Goal: Information Seeking & Learning: Learn about a topic

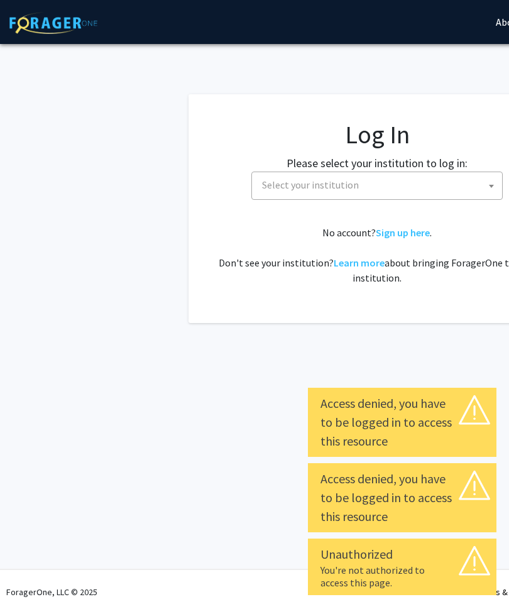
select select
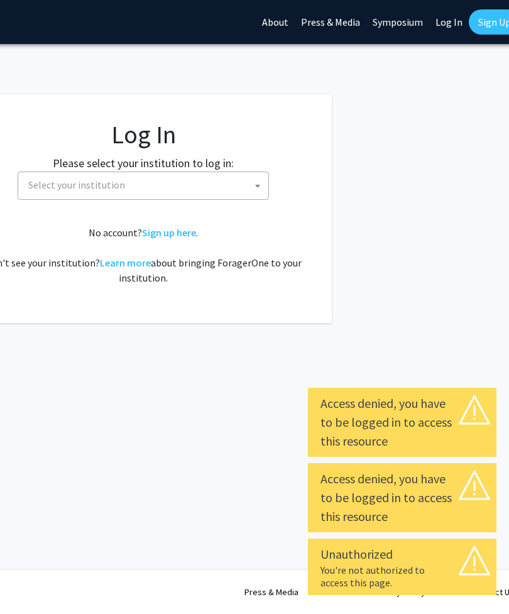
scroll to position [0, 245]
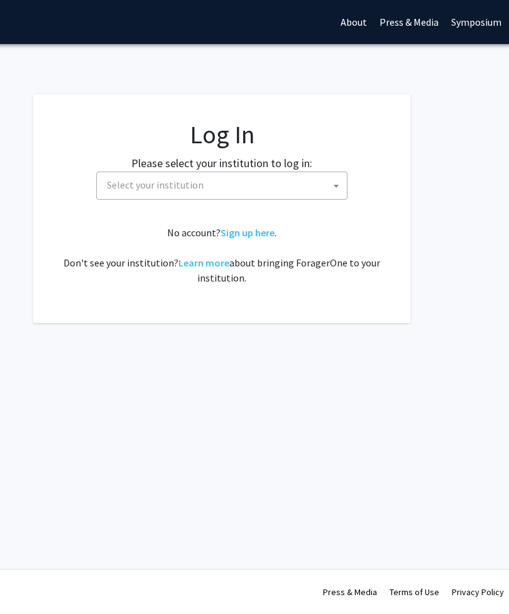
click at [304, 191] on span "Select your institution" at bounding box center [224, 185] width 245 height 26
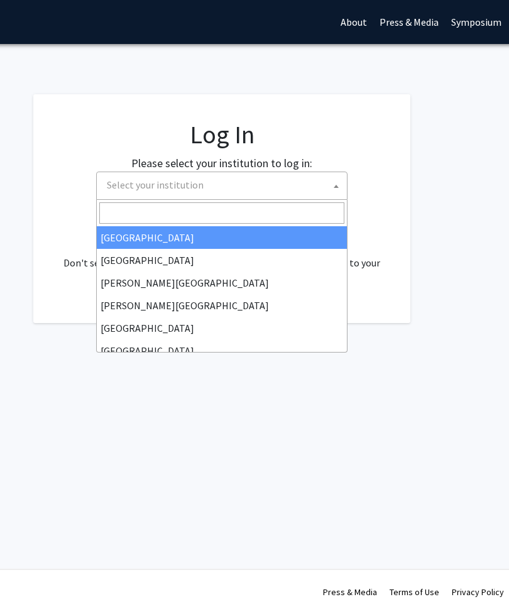
scroll to position [0, 155]
click at [160, 208] on input "Search" at bounding box center [221, 212] width 245 height 21
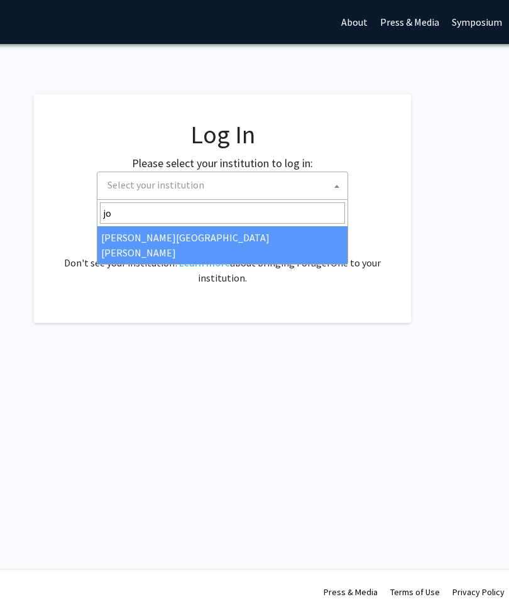
type input "joh"
select select "1"
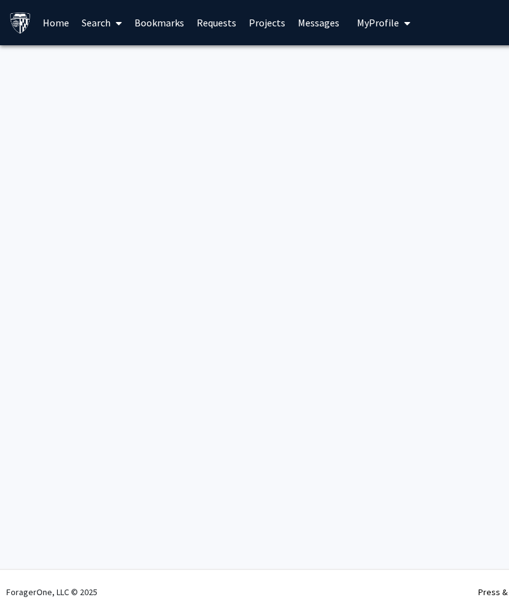
click at [368, 28] on span "My Profile" at bounding box center [378, 22] width 42 height 13
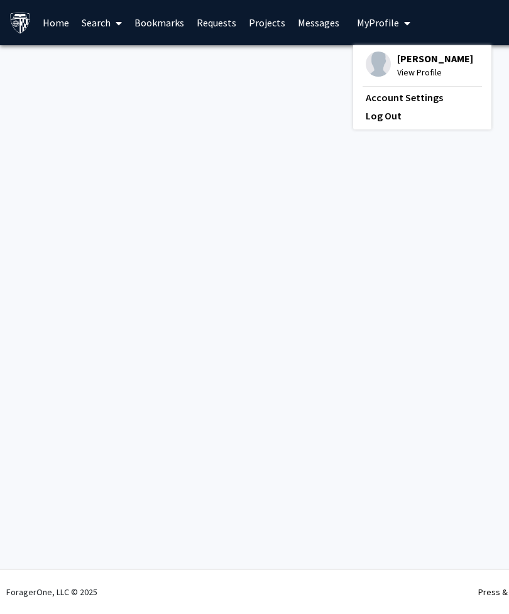
click at [442, 67] on span "View Profile" at bounding box center [435, 72] width 76 height 14
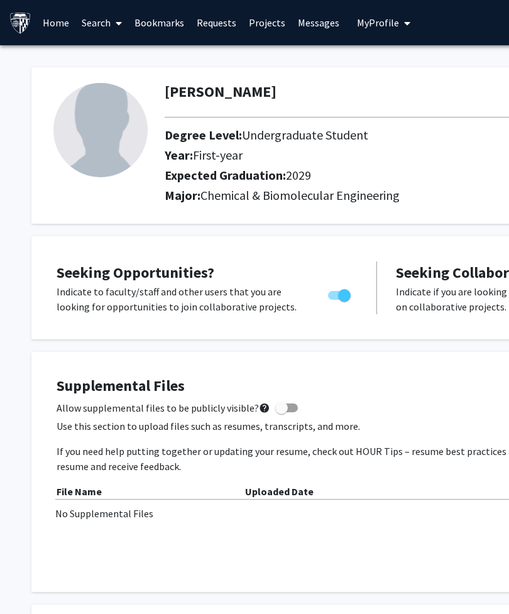
click at [97, 11] on link "Search" at bounding box center [101, 23] width 53 height 44
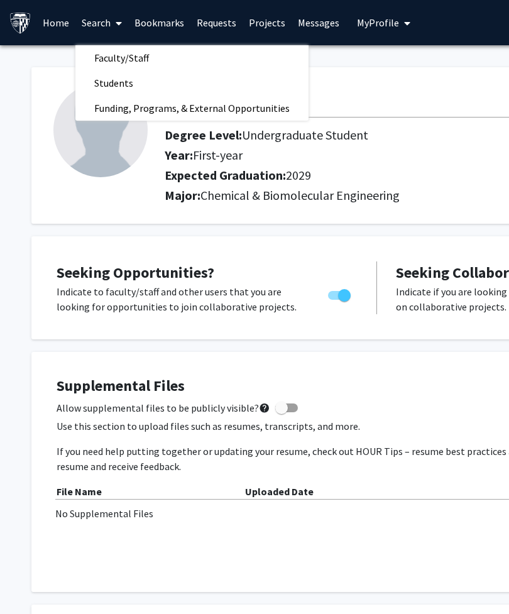
click at [175, 104] on span "Funding, Programs, & External Opportunities" at bounding box center [191, 108] width 233 height 25
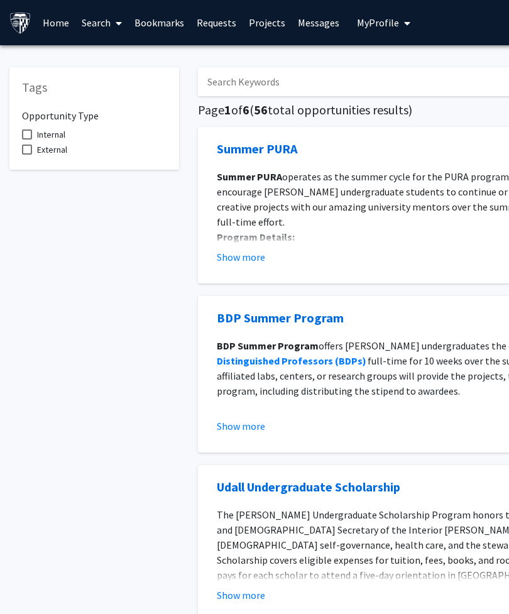
click at [389, 83] on input "Search Keywords" at bounding box center [444, 81] width 493 height 29
type input "Plastic surgery"
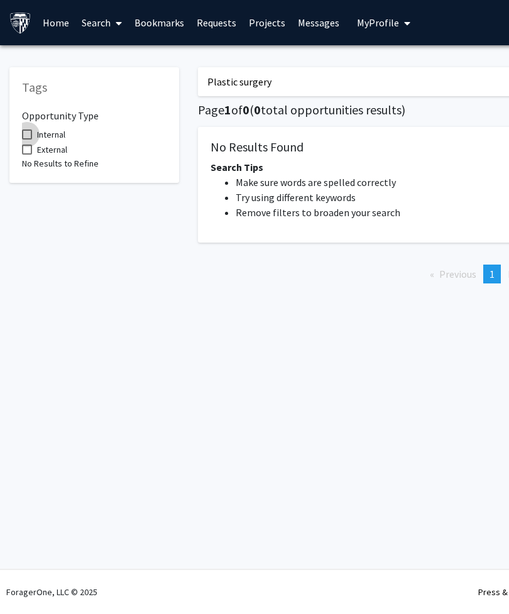
click at [29, 139] on label "Internal" at bounding box center [43, 134] width 43 height 15
click at [27, 140] on input "Internal" at bounding box center [26, 140] width 1 height 1
checkbox input "true"
click at [24, 145] on span at bounding box center [27, 150] width 10 height 10
click at [26, 155] on input "External" at bounding box center [26, 155] width 1 height 1
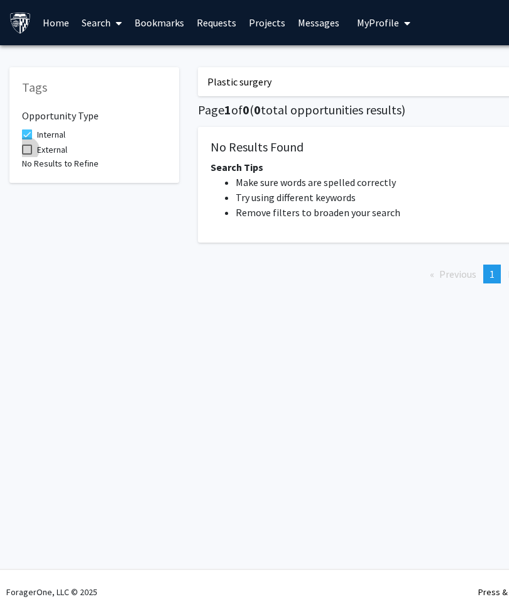
checkbox input "true"
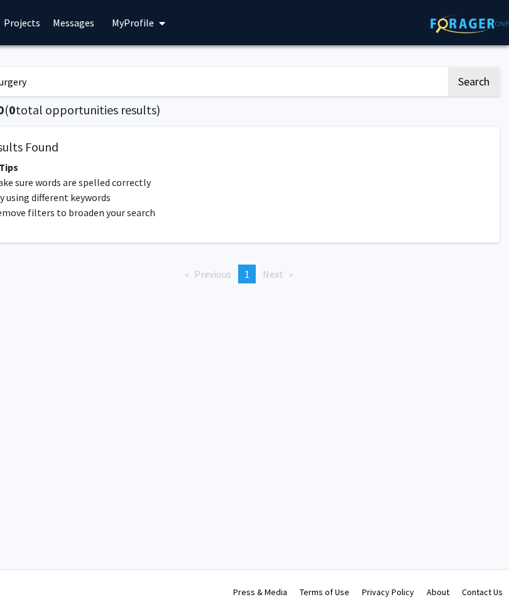
click at [305, 72] on input "Plastic surgery" at bounding box center [199, 81] width 493 height 29
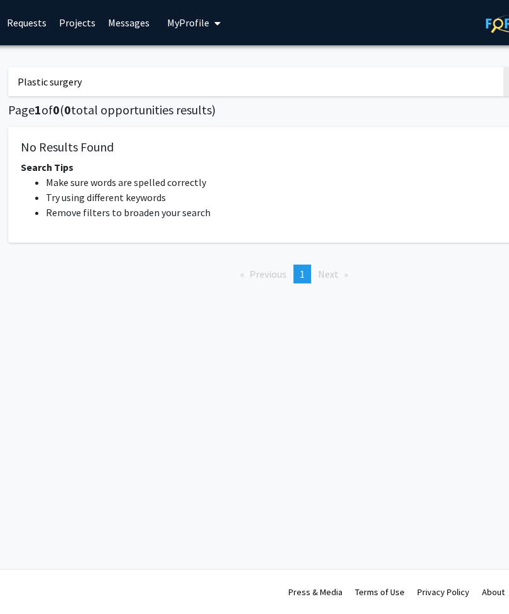
click at [111, 76] on input "Plastic surgery" at bounding box center [254, 81] width 493 height 29
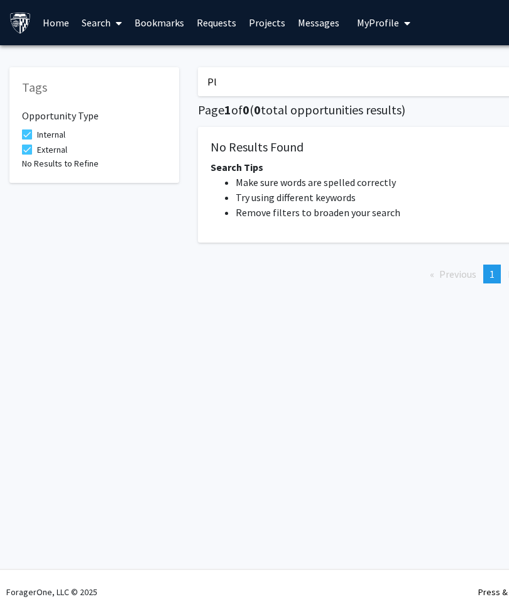
type input "P"
type input "Surgery"
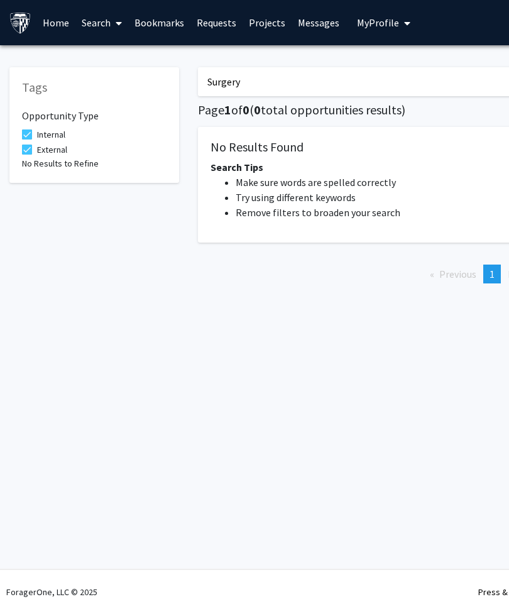
click at [97, 21] on link "Search" at bounding box center [101, 23] width 53 height 44
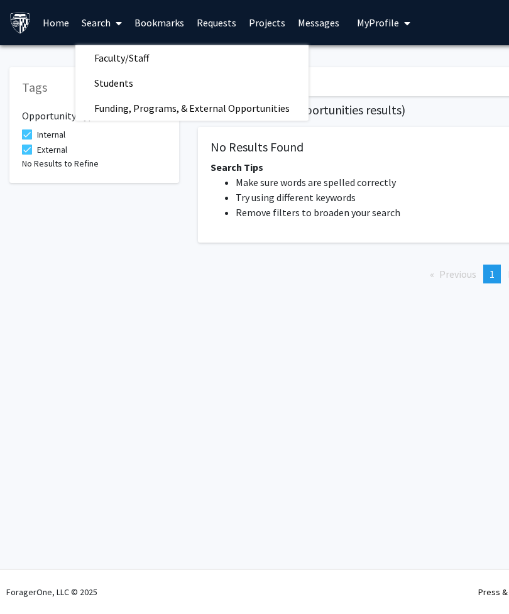
click at [98, 53] on span "Faculty/Staff" at bounding box center [121, 57] width 92 height 25
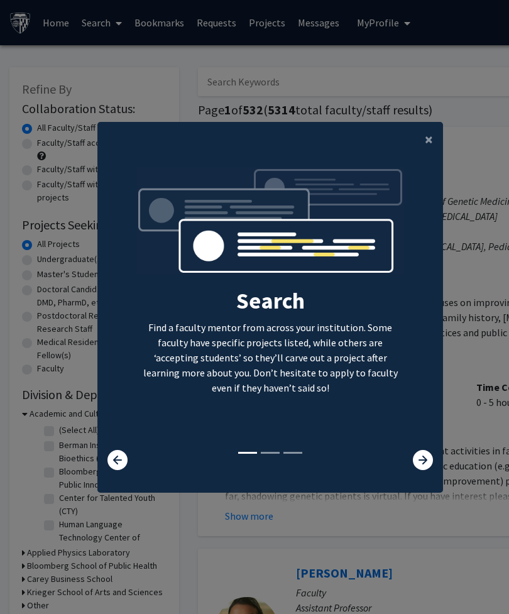
click at [421, 470] on icon at bounding box center [423, 460] width 20 height 20
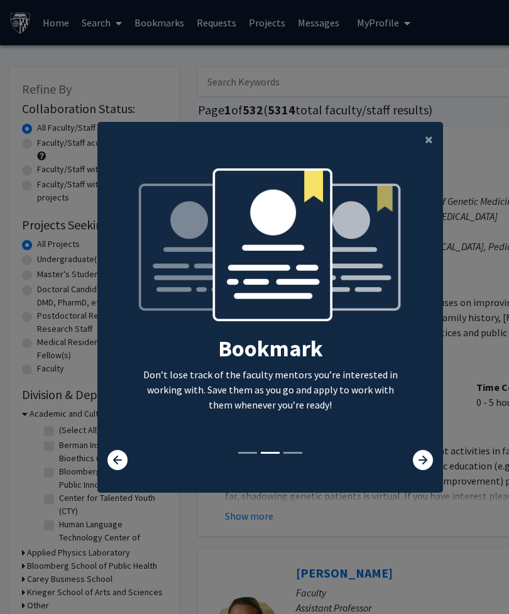
click at [423, 450] on div "Search Find a faculty mentor from across your institution. Some faculty have sp…" at bounding box center [270, 308] width 344 height 283
click at [427, 470] on icon at bounding box center [423, 460] width 20 height 20
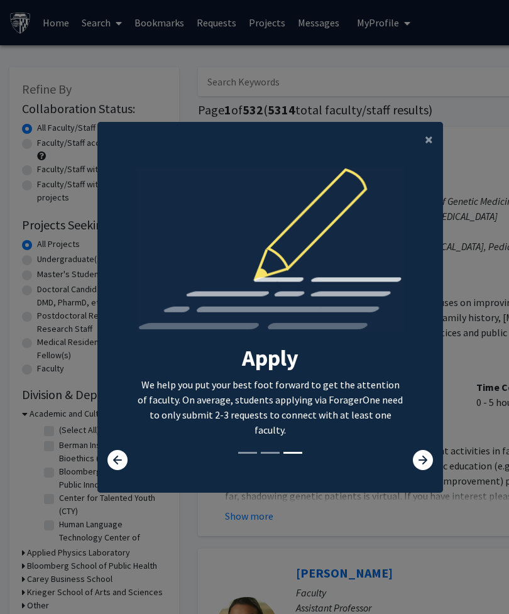
click at [428, 149] on span "×" at bounding box center [429, 138] width 8 height 19
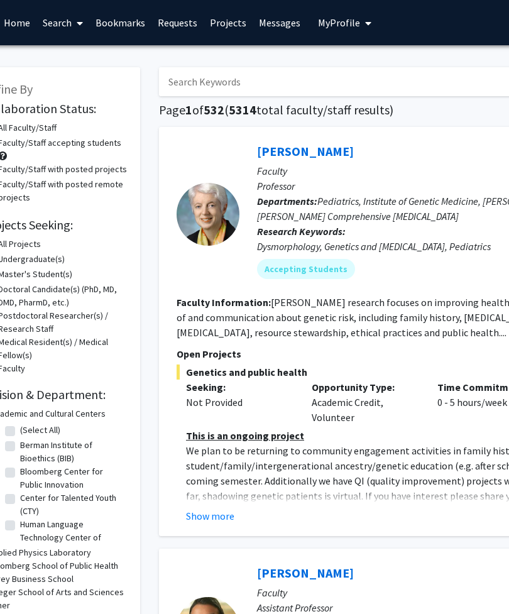
click at [395, 80] on input "Search Keywords" at bounding box center [405, 81] width 493 height 29
type input "Plastic surgery"
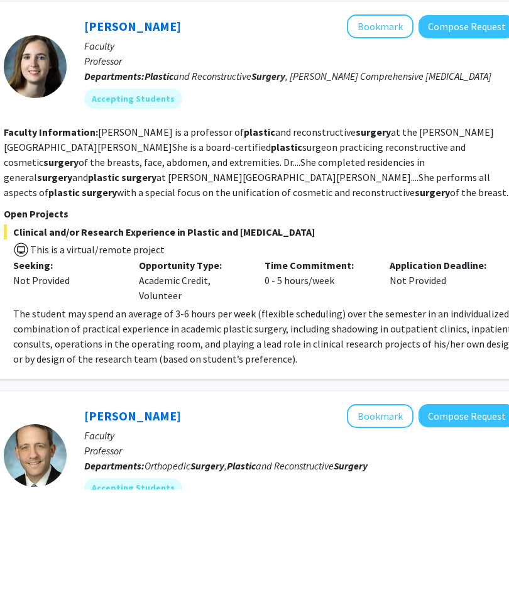
scroll to position [0, 211]
click at [386, 140] on button "Bookmark" at bounding box center [381, 152] width 67 height 24
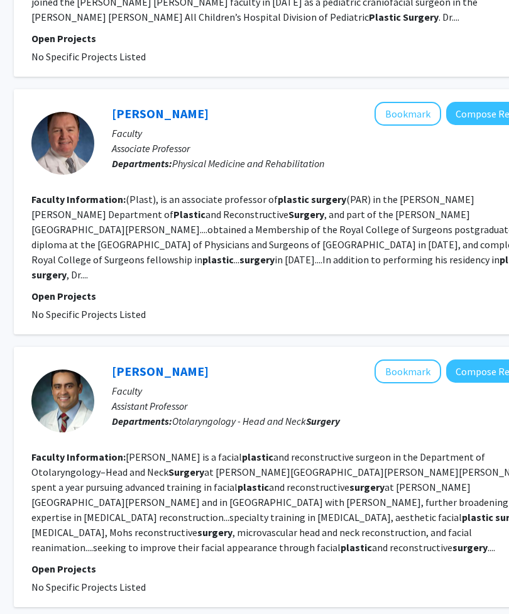
scroll to position [2321, 184]
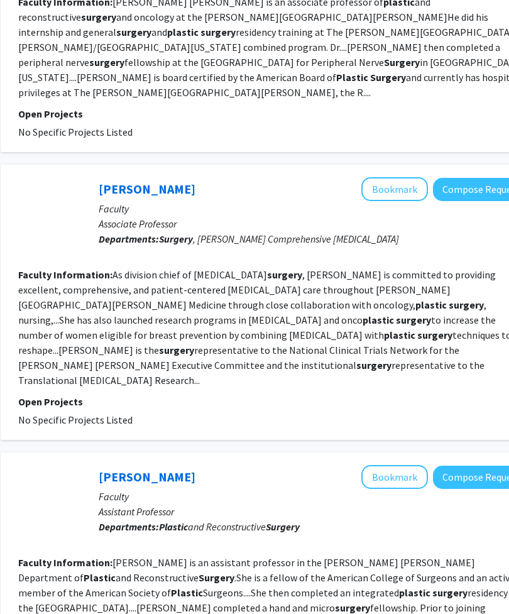
scroll to position [2104, 197]
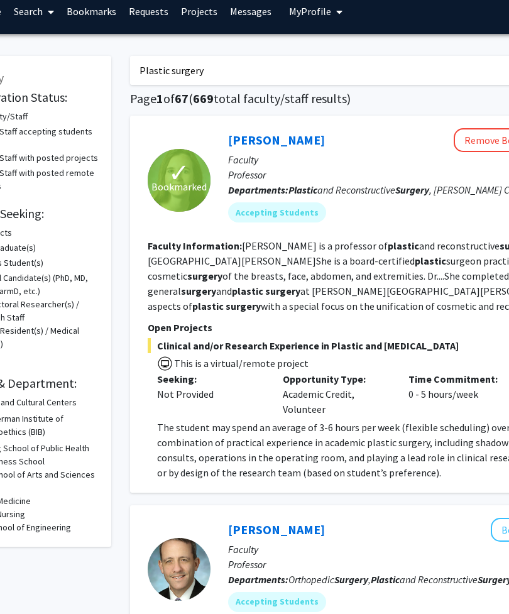
scroll to position [11, 0]
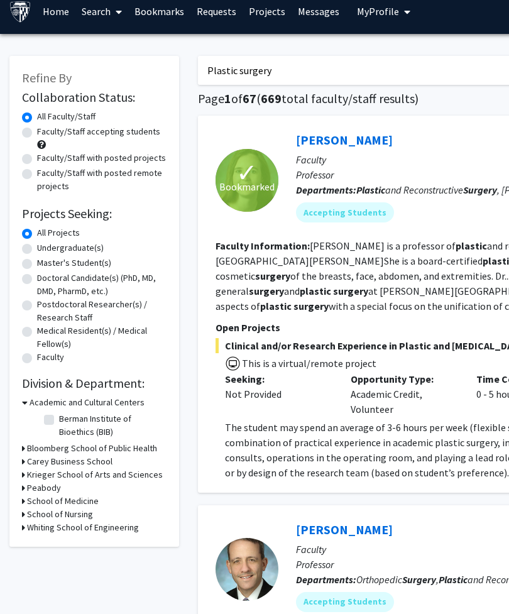
click at [368, 18] on button "My Profile" at bounding box center [383, 11] width 61 height 45
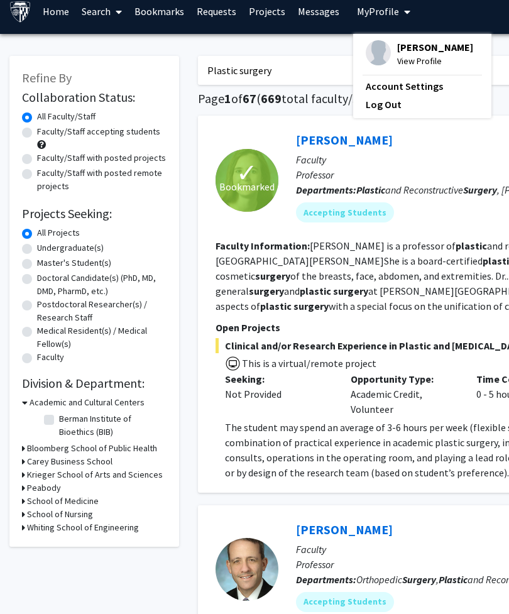
click at [151, 4] on link "Bookmarks" at bounding box center [159, 11] width 62 height 44
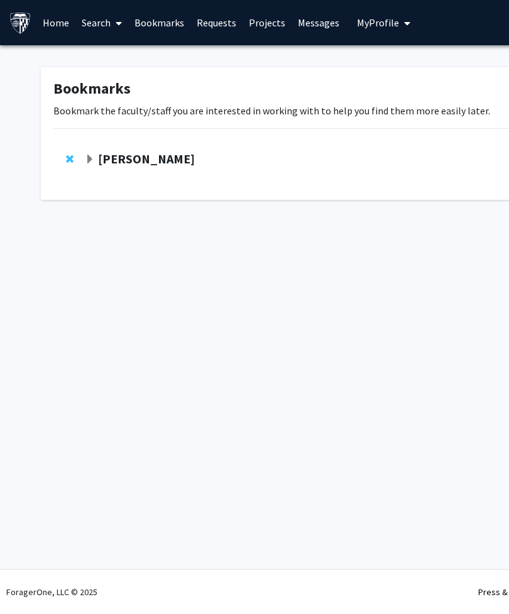
click at [165, 152] on strong "[PERSON_NAME]" at bounding box center [146, 159] width 97 height 16
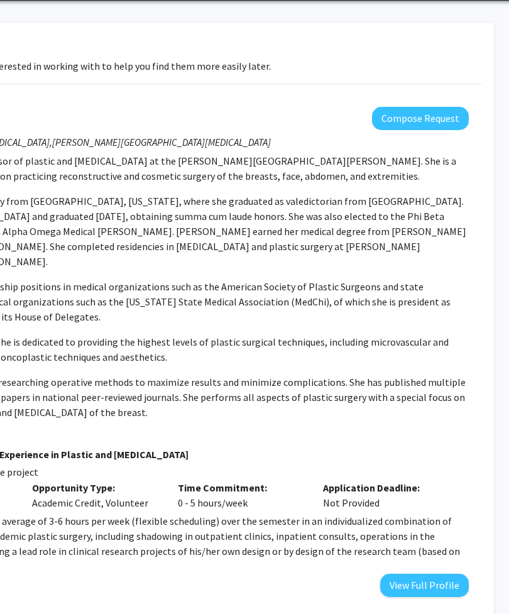
scroll to position [45, 220]
click at [438, 574] on button "View Full Profile" at bounding box center [424, 585] width 89 height 23
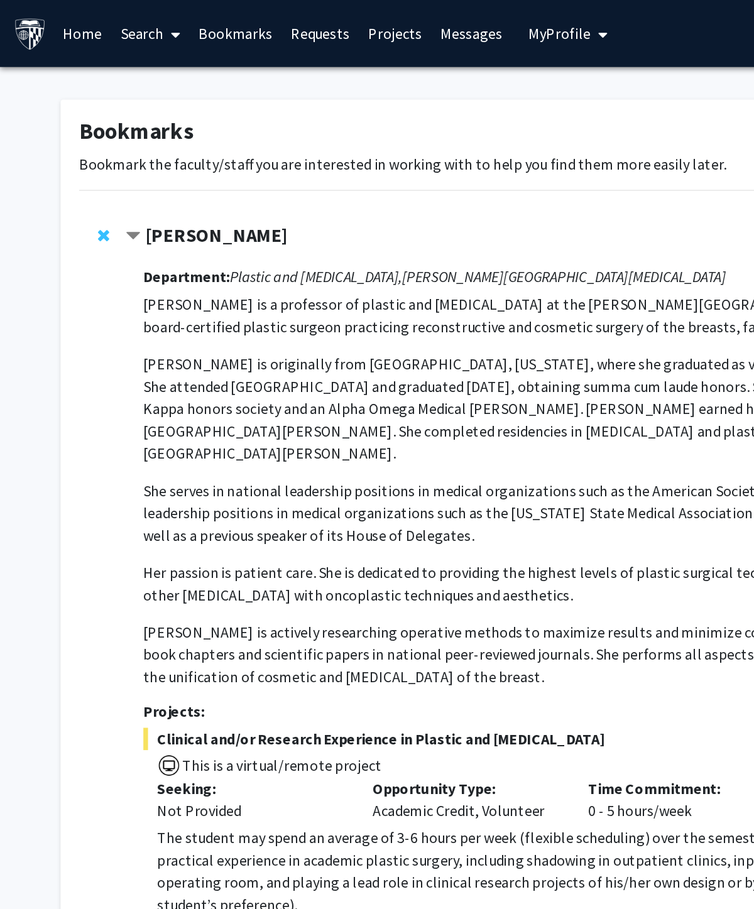
scroll to position [0, 0]
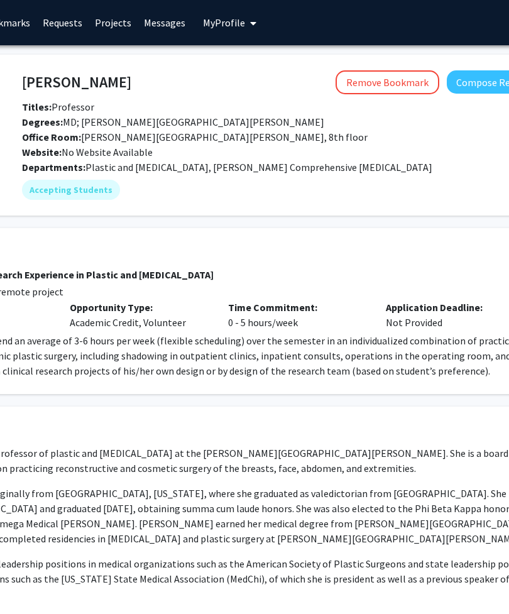
scroll to position [0, 158]
